Goal: Task Accomplishment & Management: Complete application form

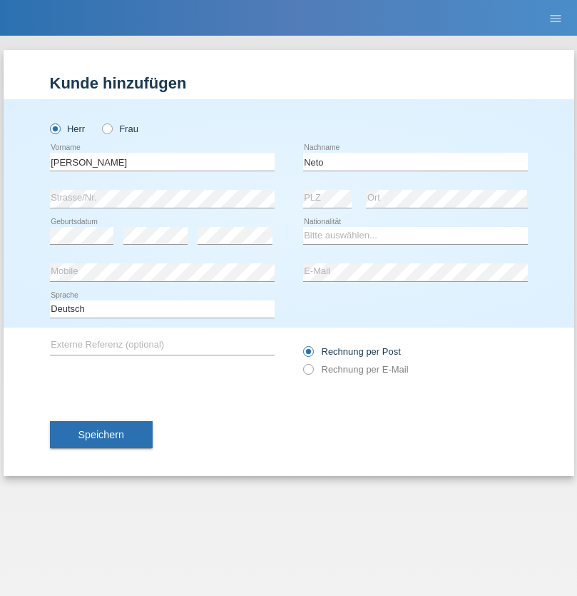
type input "Neto"
select select "CH"
radio input "true"
click at [162, 161] on input "text" at bounding box center [162, 162] width 225 height 18
type input "Nicolas"
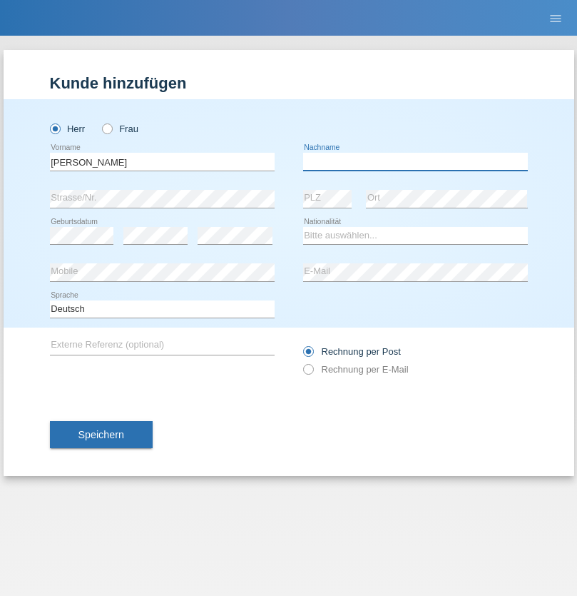
click at [415, 161] on input "text" at bounding box center [415, 162] width 225 height 18
type input "Meier"
select select "CH"
radio input "true"
click at [162, 161] on input "text" at bounding box center [162, 162] width 225 height 18
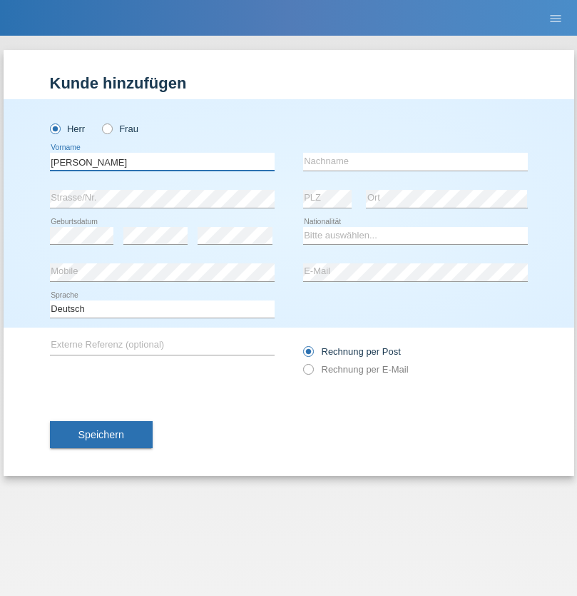
type input "David"
click at [415, 161] on input "text" at bounding box center [415, 162] width 225 height 18
type input "Nydegger"
select select "CH"
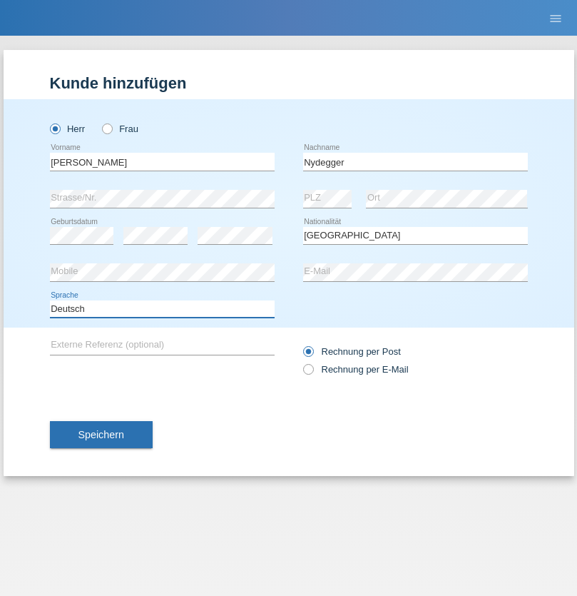
select select "en"
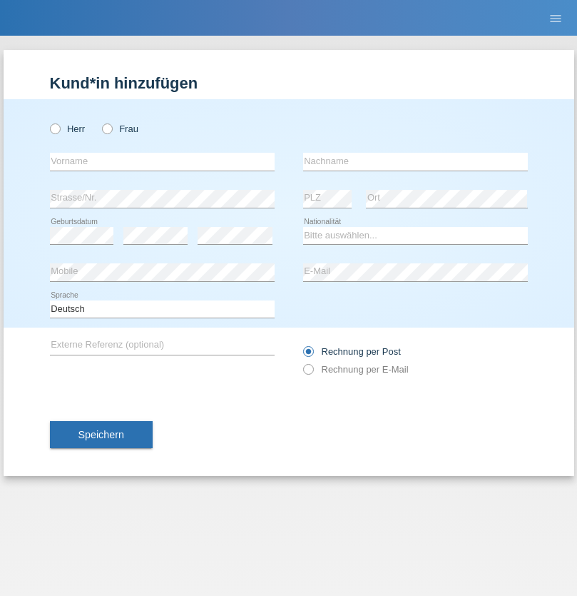
radio input "true"
click at [162, 161] on input "text" at bounding box center [162, 162] width 225 height 18
type input "Corinne"
click at [415, 161] on input "text" at bounding box center [415, 162] width 225 height 18
type input "Nydegger"
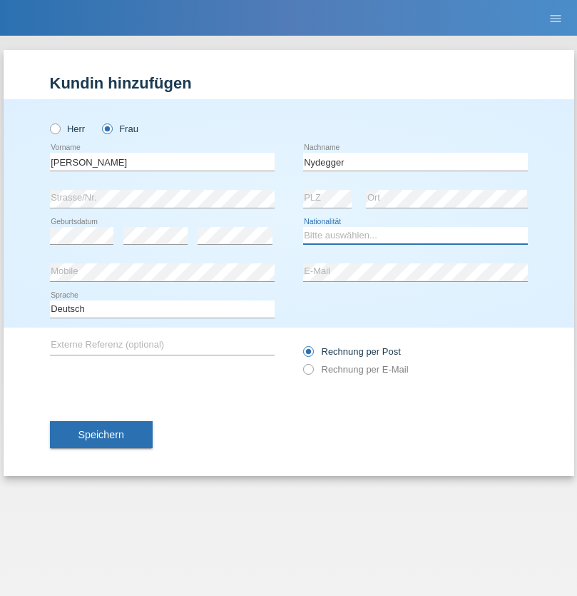
select select "CH"
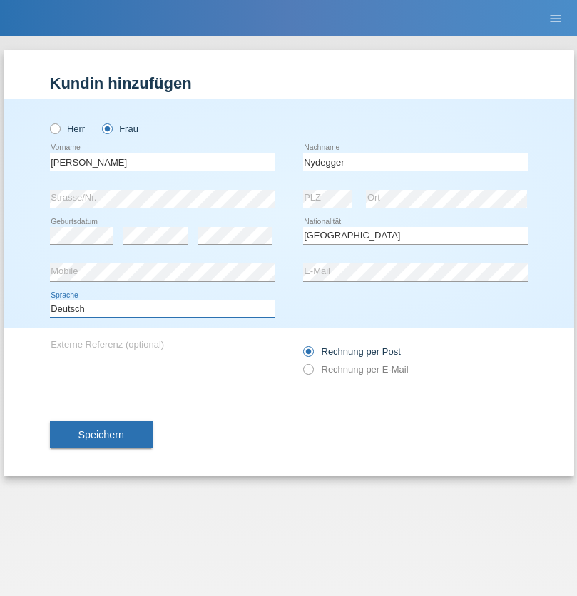
select select "en"
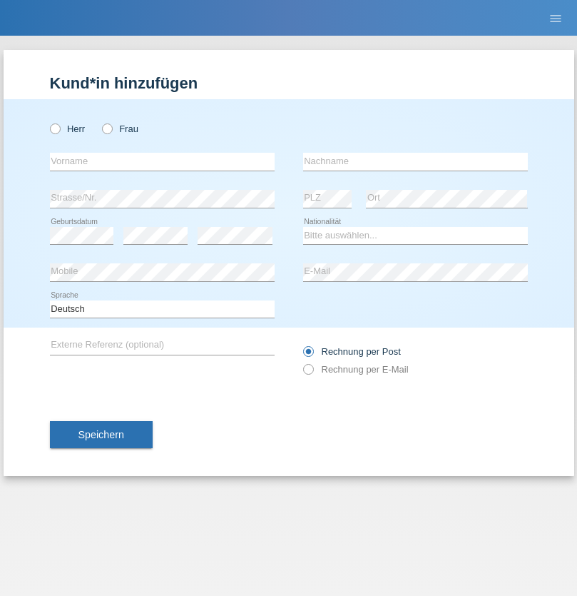
radio input "true"
click at [162, 161] on input "text" at bounding box center [162, 162] width 225 height 18
type input "Goekhan"
click at [415, 161] on input "text" at bounding box center [415, 162] width 225 height 18
type input "Akarsu"
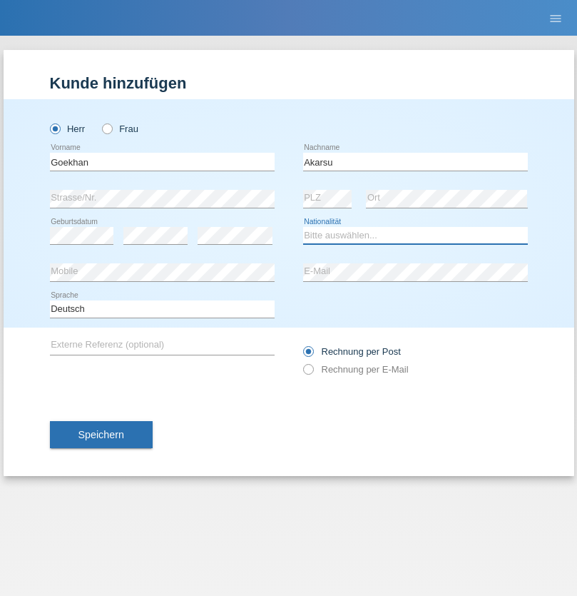
select select "AT"
select select "C"
select select "01"
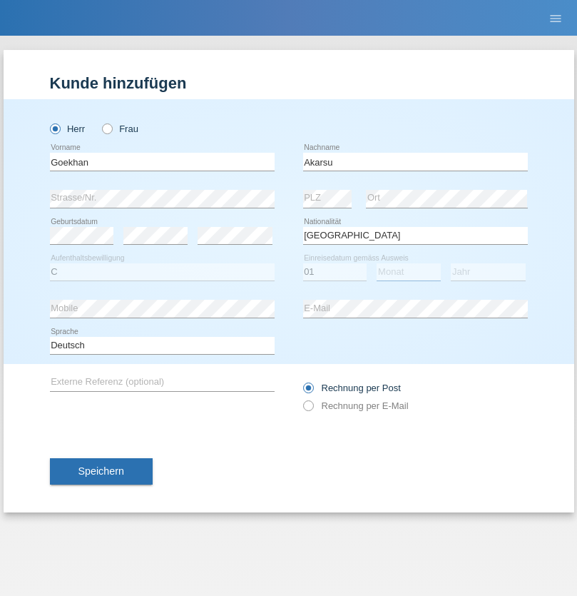
select select "05"
select select "2021"
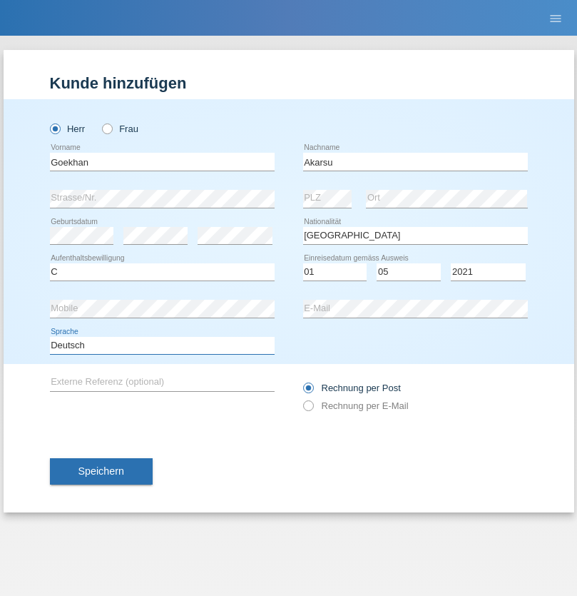
select select "en"
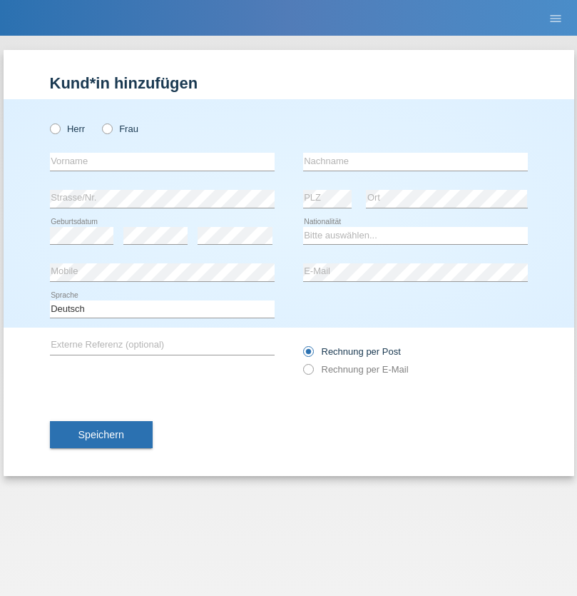
radio input "true"
click at [162, 161] on input "text" at bounding box center [162, 162] width 225 height 18
type input "Daniele"
click at [415, 161] on input "text" at bounding box center [415, 162] width 225 height 18
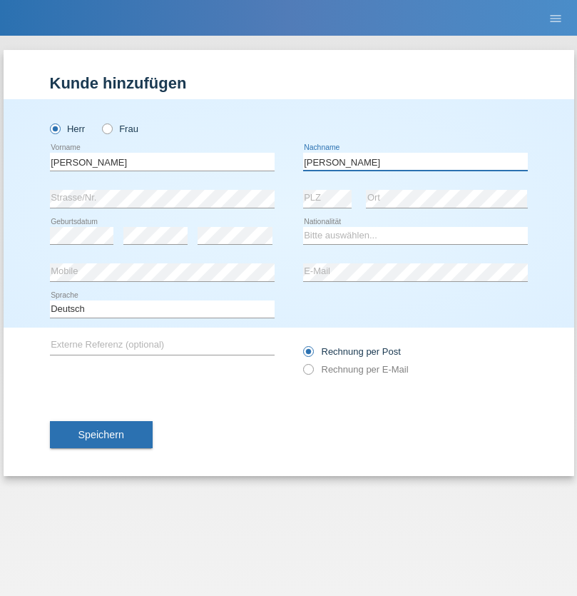
type input "Daniele"
select select "IT"
select select "C"
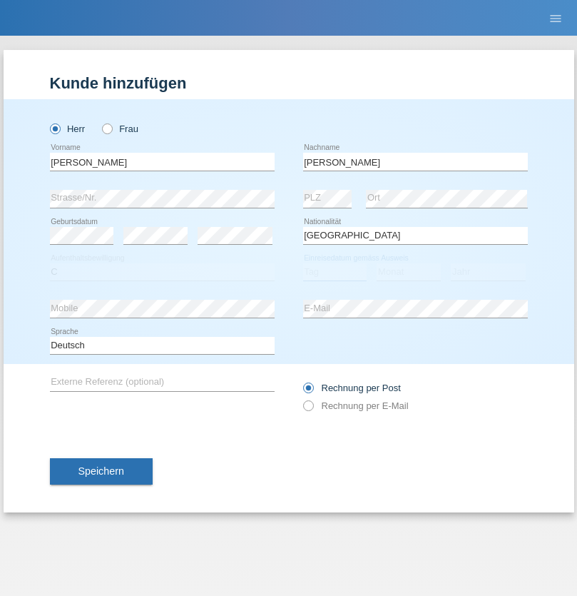
select select "22"
select select "06"
select select "1964"
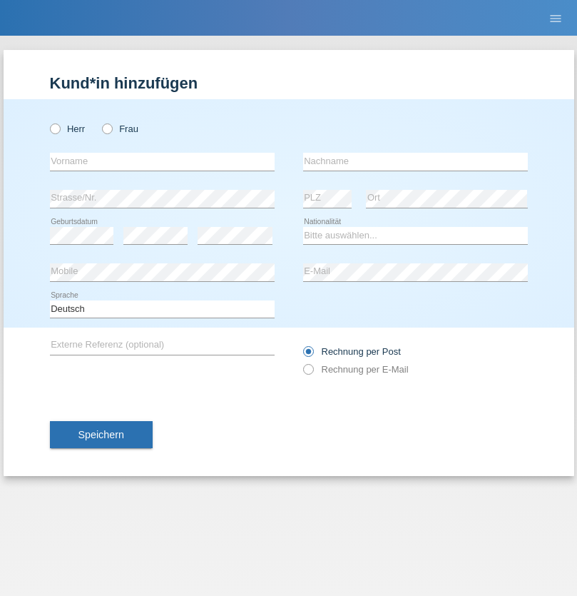
radio input "true"
click at [162, 161] on input "text" at bounding box center [162, 162] width 225 height 18
type input "Carnevale"
click at [415, 161] on input "text" at bounding box center [415, 162] width 225 height 18
type input "Alessio"
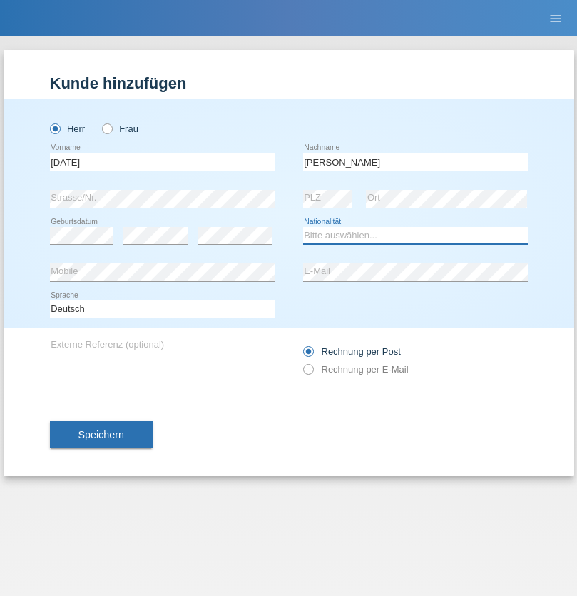
select select "IT"
select select "C"
select select "01"
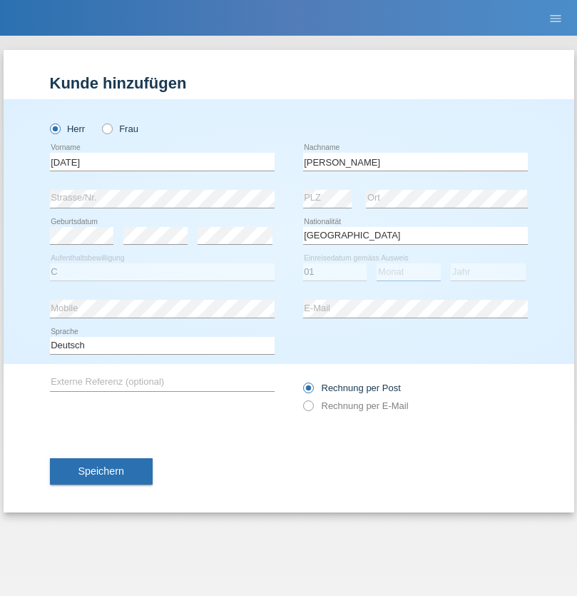
select select "05"
select select "2021"
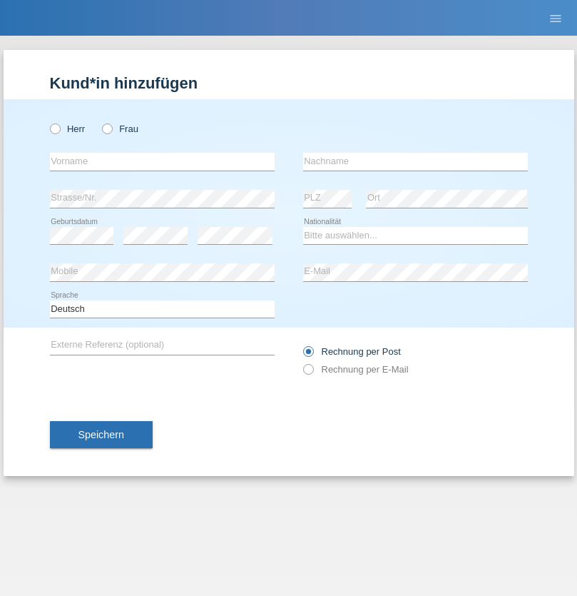
radio input "true"
click at [162, 161] on input "text" at bounding box center [162, 162] width 225 height 18
type input "[PERSON_NAME]"
click at [415, 161] on input "text" at bounding box center [415, 162] width 225 height 18
type input "Cislariu"
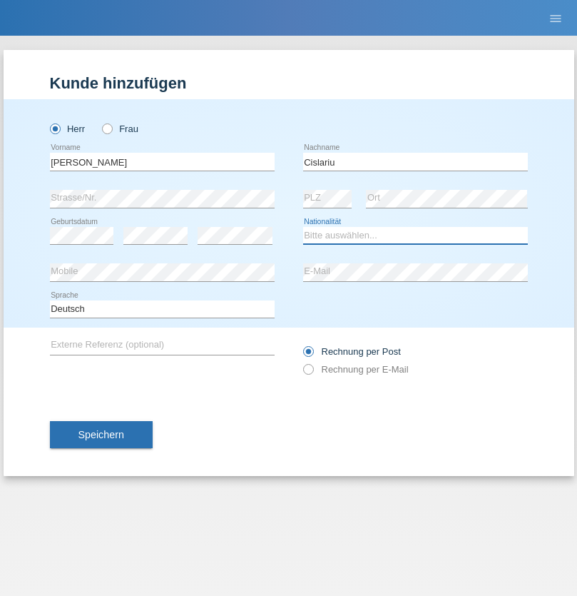
select select "CH"
radio input "true"
select select "CH"
radio input "true"
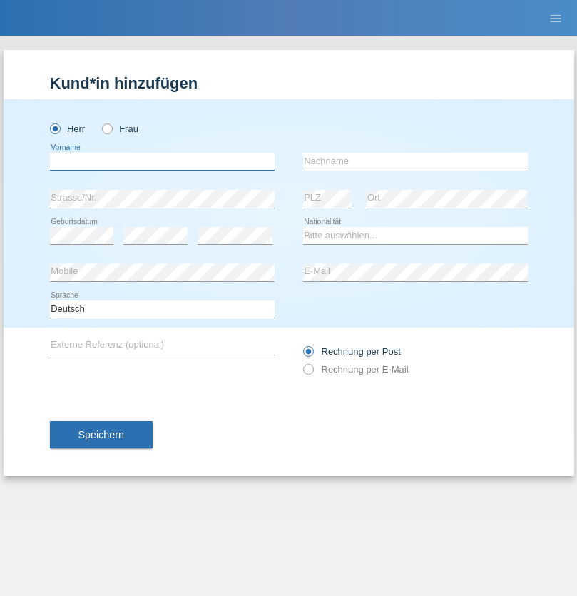
click at [162, 161] on input "text" at bounding box center [162, 162] width 225 height 18
type input "Zsolt"
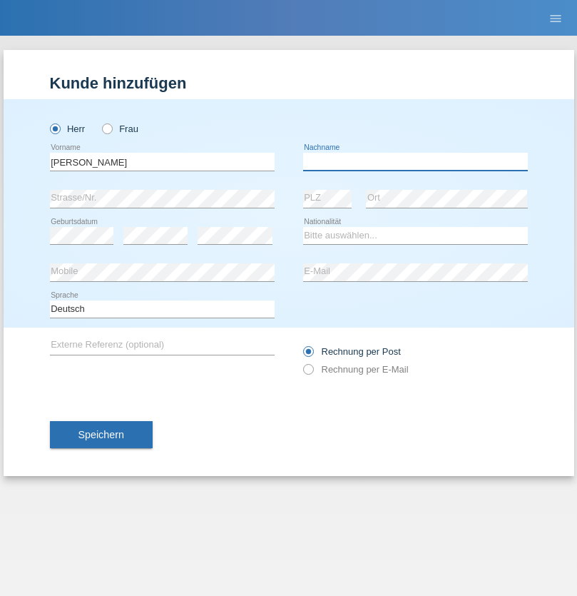
click at [415, 161] on input "text" at bounding box center [415, 162] width 225 height 18
type input "Kappelmayer"
select select "MG"
select select "C"
select select "01"
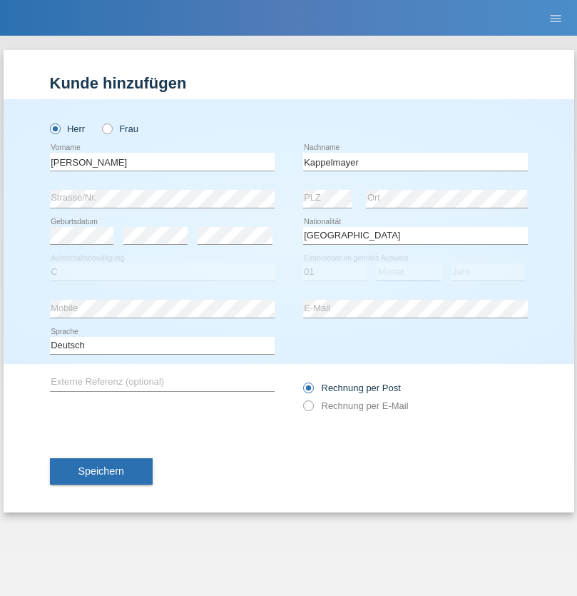
select select "09"
select select "2021"
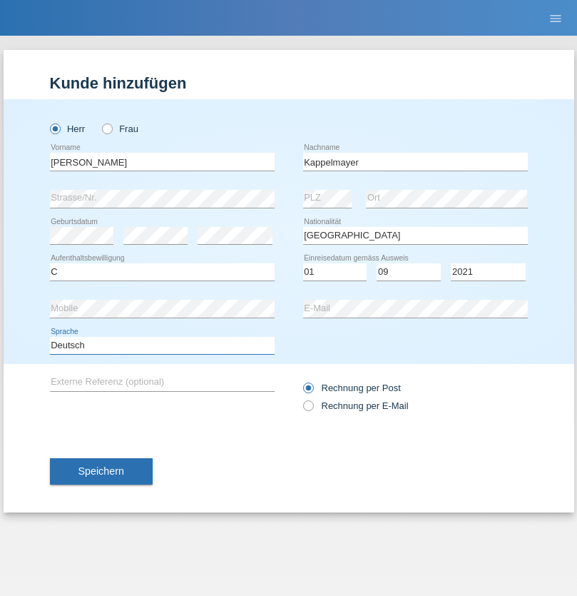
select select "en"
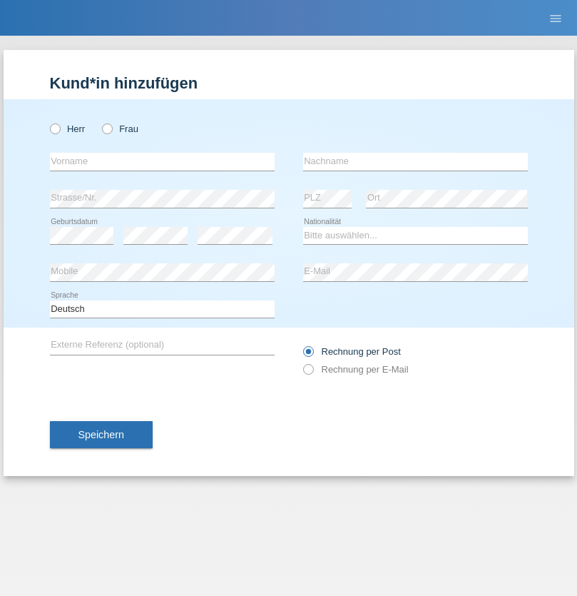
radio input "true"
click at [162, 161] on input "text" at bounding box center [162, 162] width 225 height 18
type input "firat"
click at [415, 161] on input "text" at bounding box center [415, 162] width 225 height 18
type input "kara"
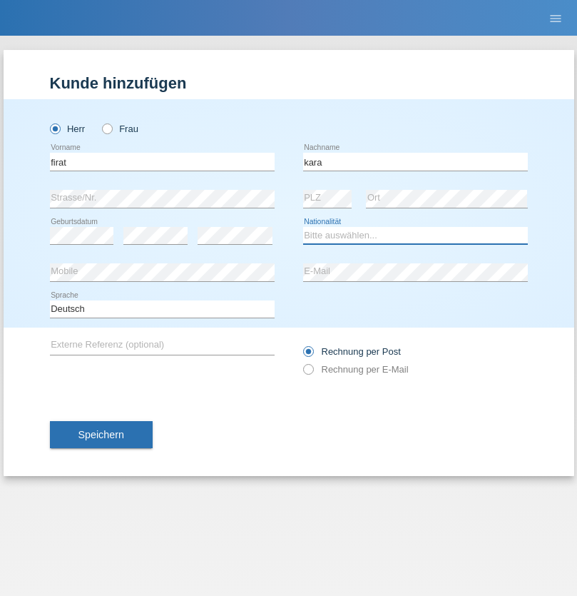
select select "CH"
radio input "true"
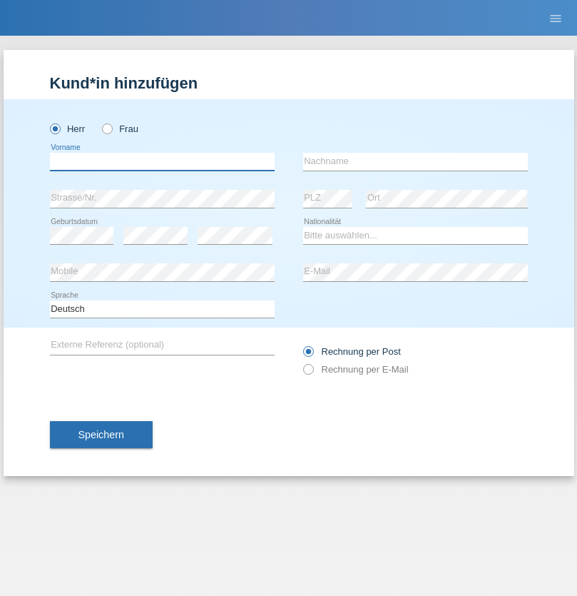
click at [162, 161] on input "text" at bounding box center [162, 162] width 225 height 18
type input "[PERSON_NAME]"
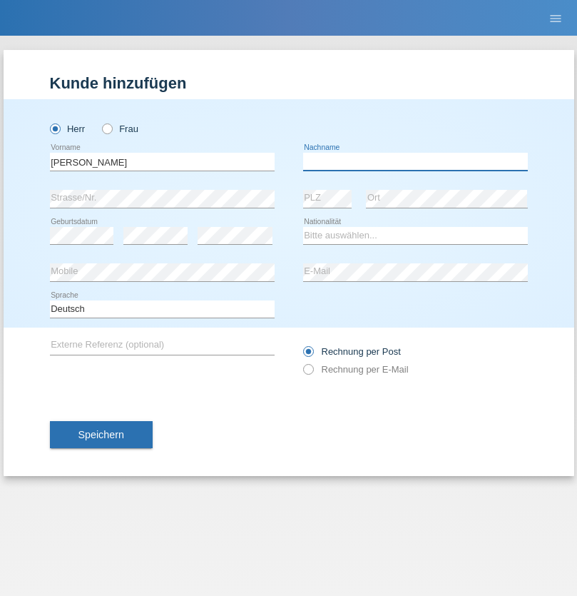
click at [415, 161] on input "text" at bounding box center [415, 162] width 225 height 18
type input "Panda nzinga"
select select "MN"
select select "C"
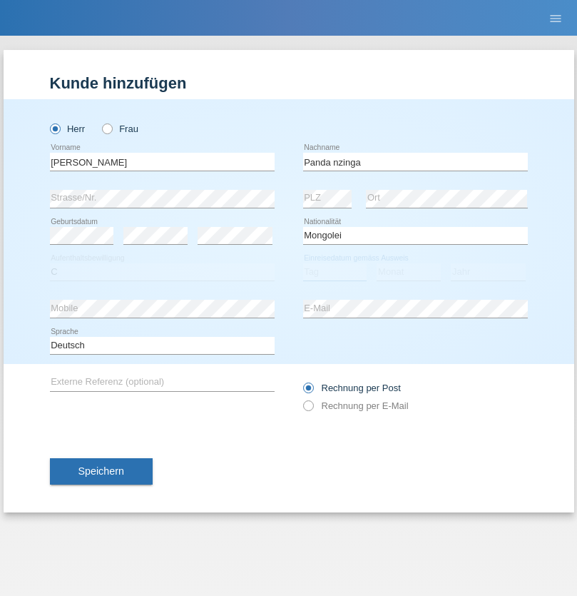
select select "28"
select select "11"
select select "2001"
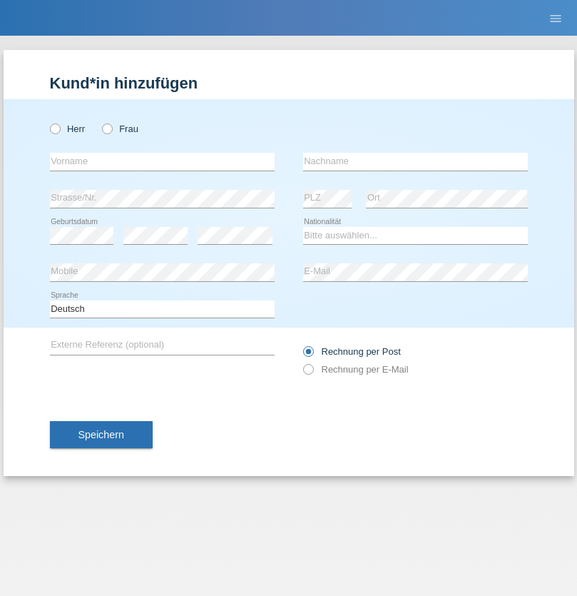
radio input "true"
select select "HU"
select select "C"
select select "30"
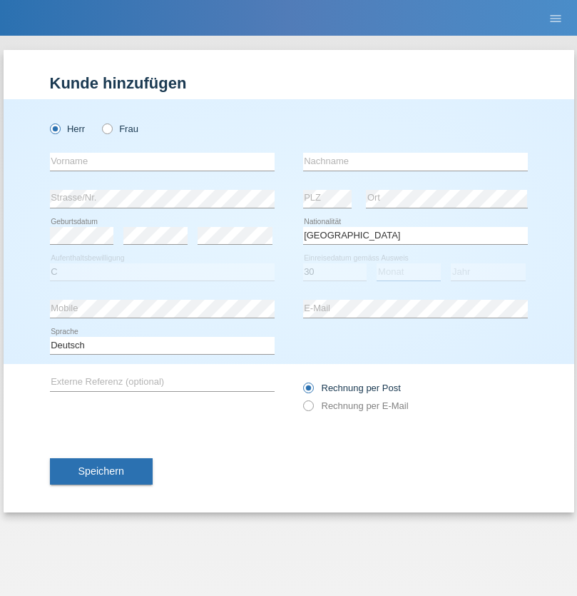
select select "10"
select select "2021"
